Goal: Task Accomplishment & Management: Manage account settings

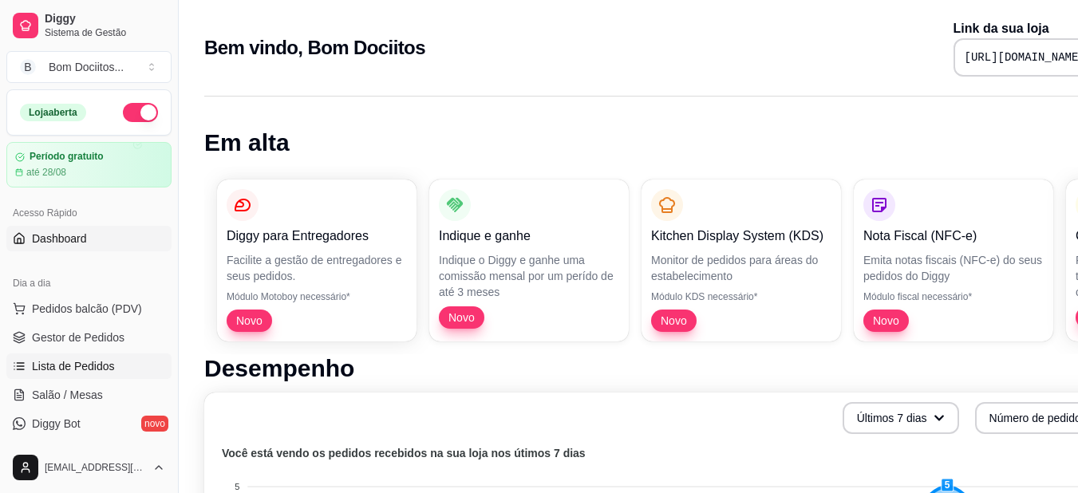
click at [109, 360] on span "Lista de Pedidos" at bounding box center [73, 366] width 83 height 16
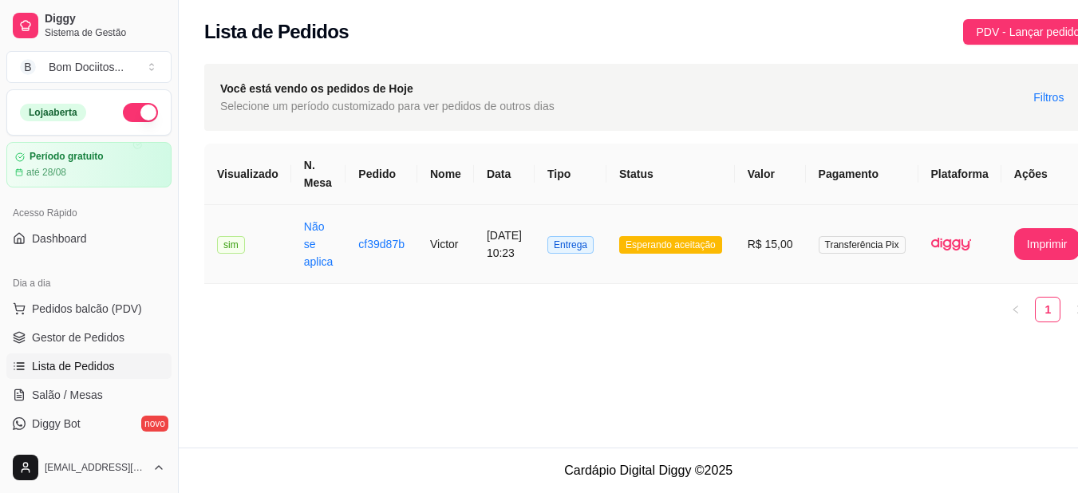
click at [677, 235] on td "Esperando aceitação" at bounding box center [671, 244] width 128 height 79
click at [719, 214] on td "Esperando aceitação" at bounding box center [671, 244] width 128 height 79
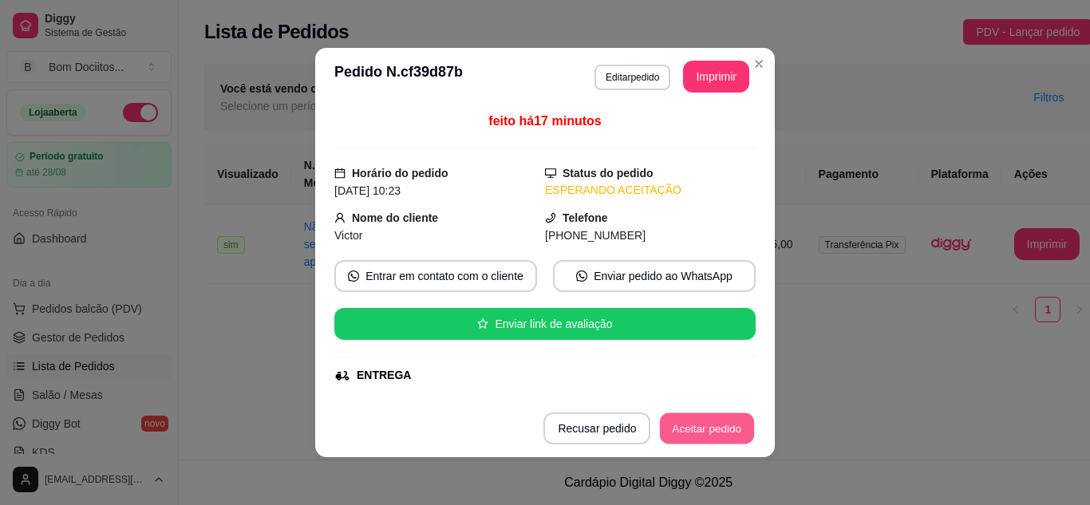
click at [706, 422] on button "Aceitar pedido" at bounding box center [707, 428] width 94 height 31
